Goal: Transaction & Acquisition: Purchase product/service

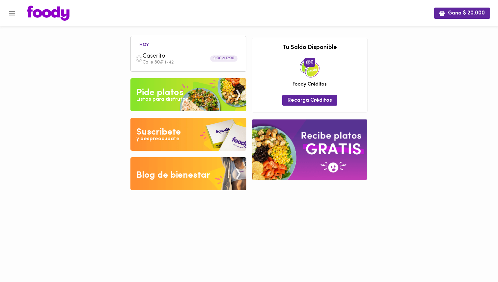
click at [194, 89] on img at bounding box center [188, 94] width 116 height 33
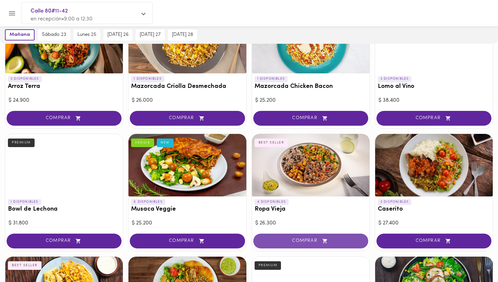
scroll to position [86, 0]
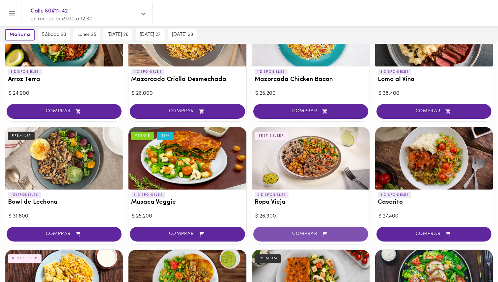
click at [309, 234] on span "COMPRAR" at bounding box center [311, 235] width 98 height 6
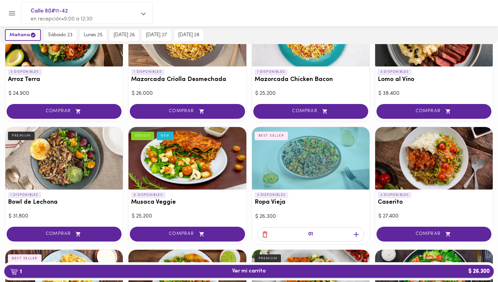
click at [258, 270] on span "1 Ver mi carrito $ 26.300" at bounding box center [249, 271] width 34 height 6
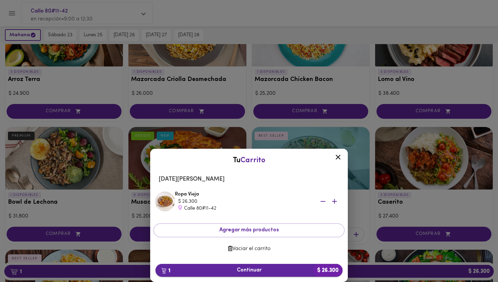
click at [254, 268] on span "1 Continuar $ 26.300" at bounding box center [249, 270] width 177 height 6
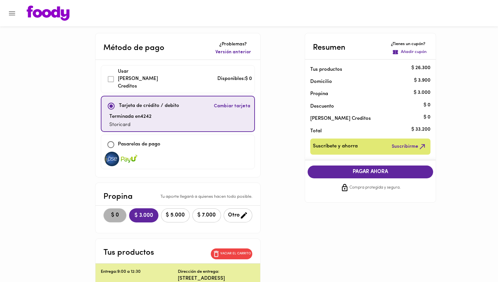
click at [108, 212] on span "$ 0" at bounding box center [115, 215] width 14 height 6
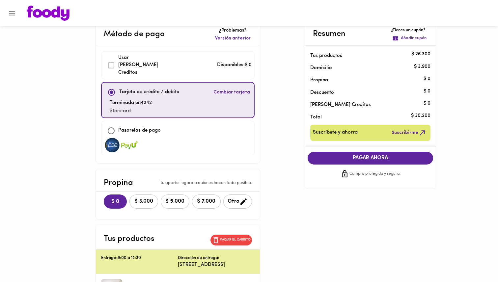
scroll to position [6, 0]
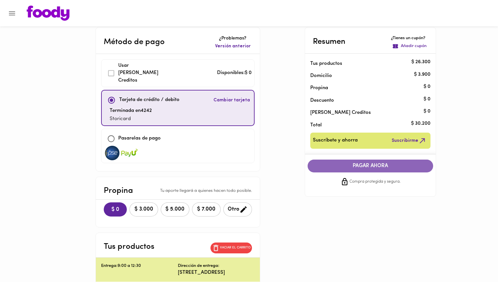
click at [369, 167] on span "PAGAR AHORA" at bounding box center [370, 166] width 113 height 6
